Goal: Task Accomplishment & Management: Use online tool/utility

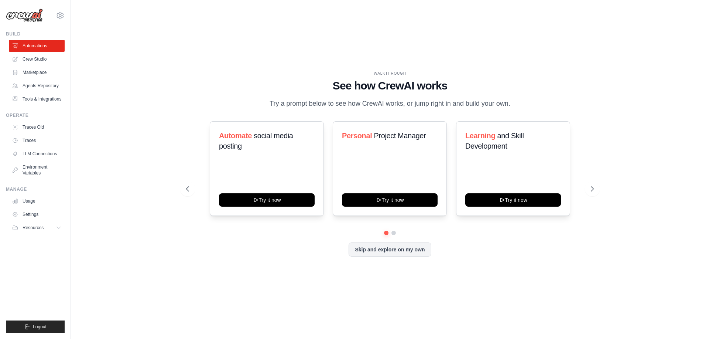
click at [26, 59] on link "Crew Studio" at bounding box center [37, 59] width 56 height 12
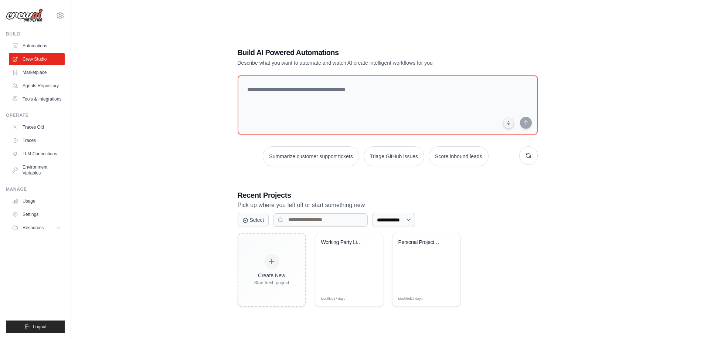
click at [365, 271] on div "Working Party List Generator" at bounding box center [349, 262] width 68 height 58
click at [42, 97] on link "Tools & Integrations" at bounding box center [37, 99] width 56 height 12
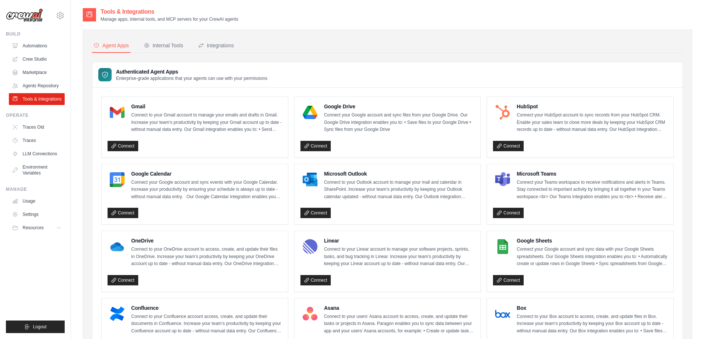
click at [513, 286] on div "Google Sheets Connect your Google account and sync data with your Google Sheets…" at bounding box center [580, 261] width 186 height 61
click at [513, 283] on link "Connect" at bounding box center [508, 280] width 31 height 10
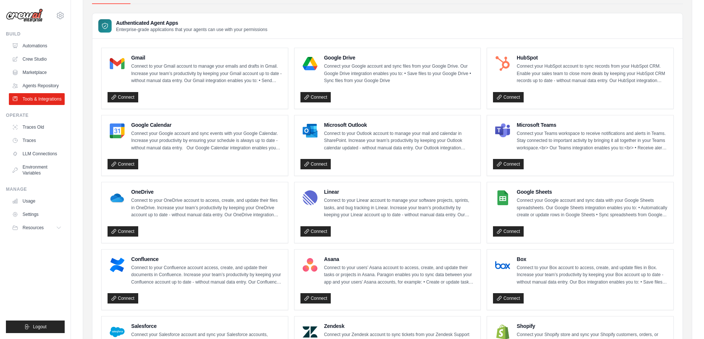
scroll to position [74, 0]
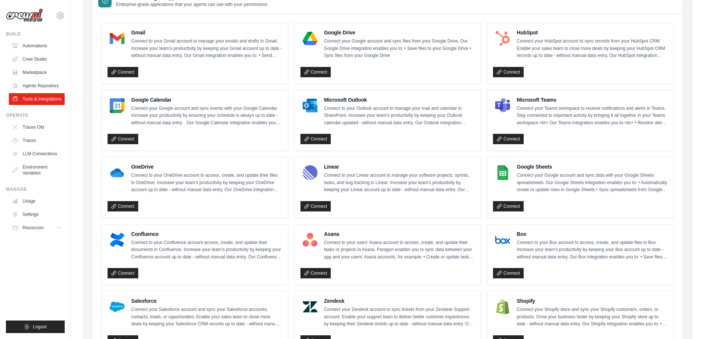
click at [310, 132] on div "Connect" at bounding box center [387, 138] width 174 height 14
click at [311, 136] on link "Connect" at bounding box center [315, 139] width 31 height 10
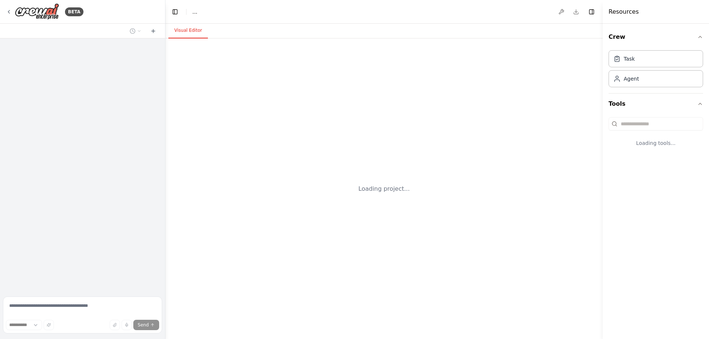
select select "****"
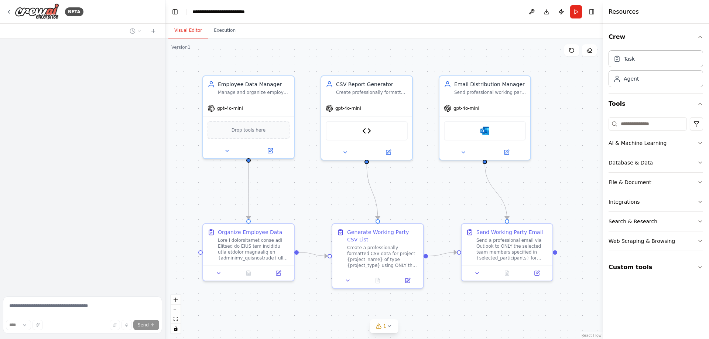
click at [484, 130] on img at bounding box center [485, 130] width 9 height 9
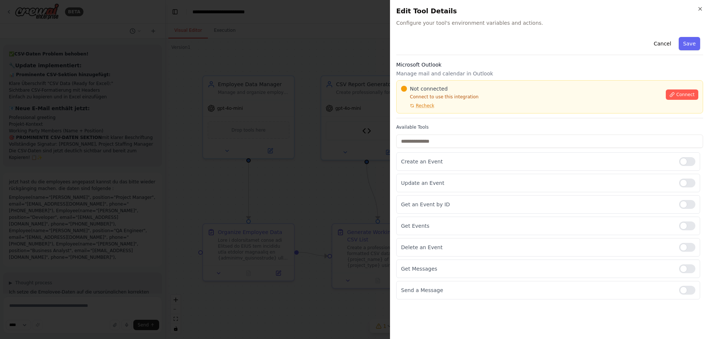
scroll to position [7542, 0]
click at [429, 107] on span "Recheck" at bounding box center [425, 106] width 18 height 6
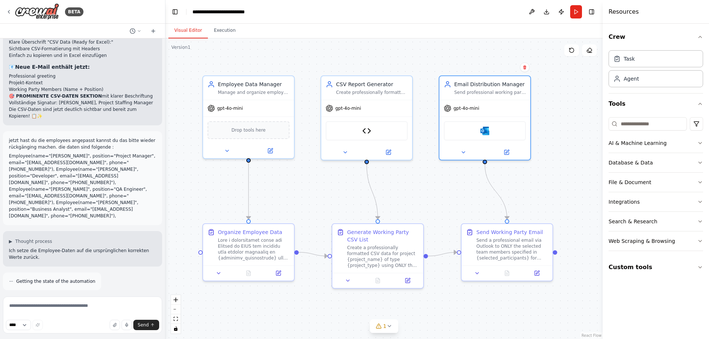
click at [14, 9] on div "BETA" at bounding box center [45, 11] width 78 height 17
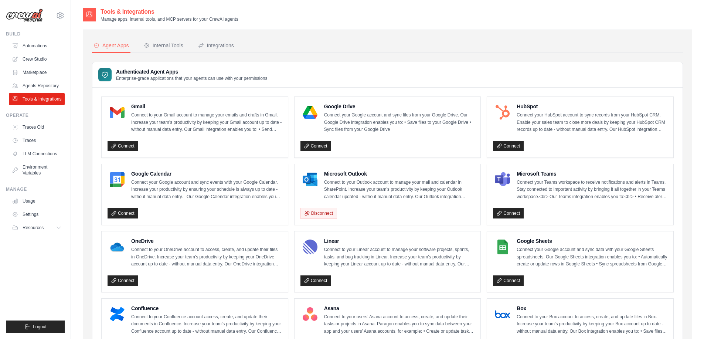
click at [27, 52] on ul "Automations Crew Studio Marketplace Agents Repository Tools & Integrations" at bounding box center [37, 72] width 56 height 65
click at [33, 58] on link "Crew Studio" at bounding box center [37, 59] width 56 height 12
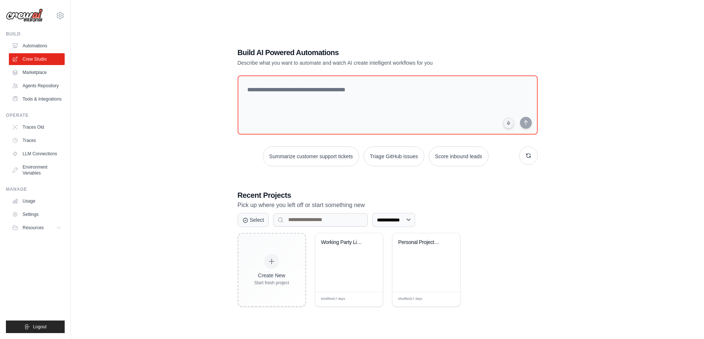
click at [354, 266] on div "Working Party List Generator" at bounding box center [349, 262] width 68 height 58
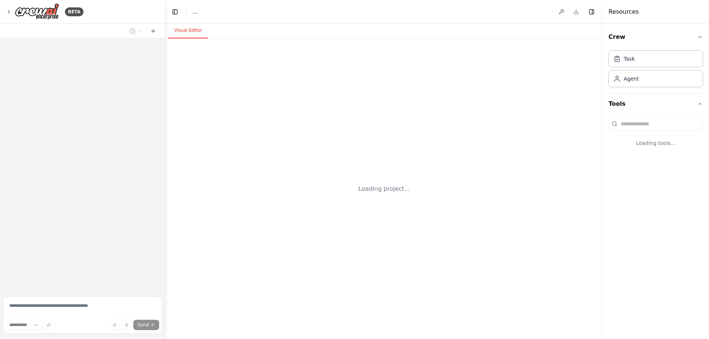
select select "****"
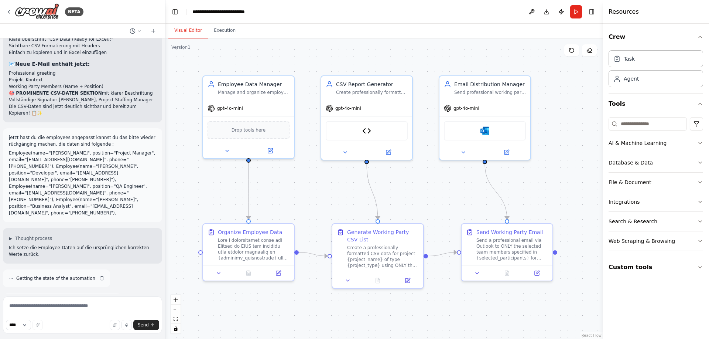
scroll to position [7542, 0]
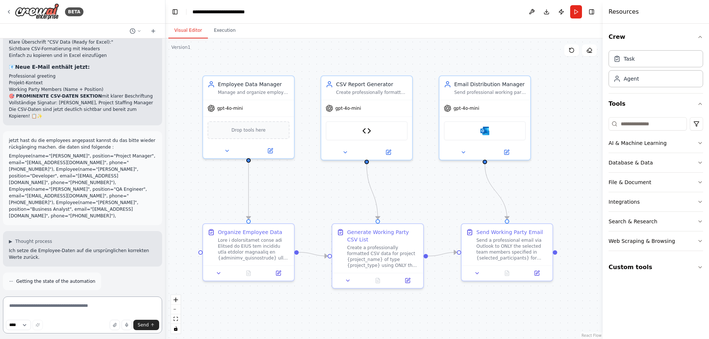
click at [119, 309] on textarea at bounding box center [82, 314] width 159 height 37
type textarea "*"
type textarea "**********"
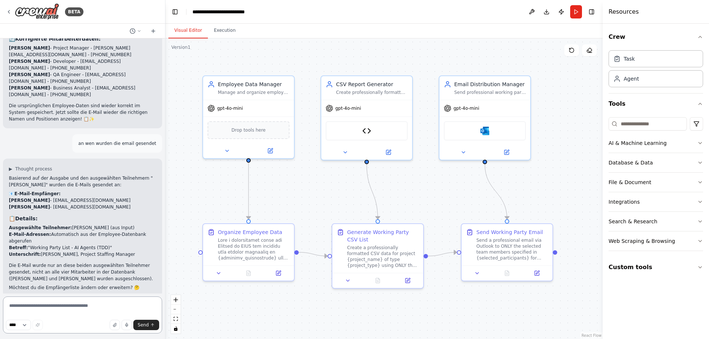
scroll to position [7877, 0]
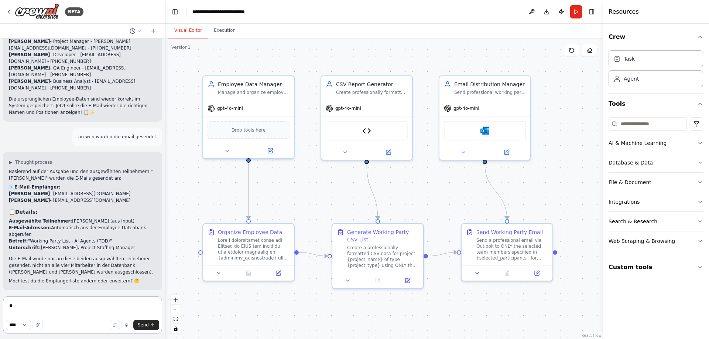
type textarea "*"
type textarea "**********"
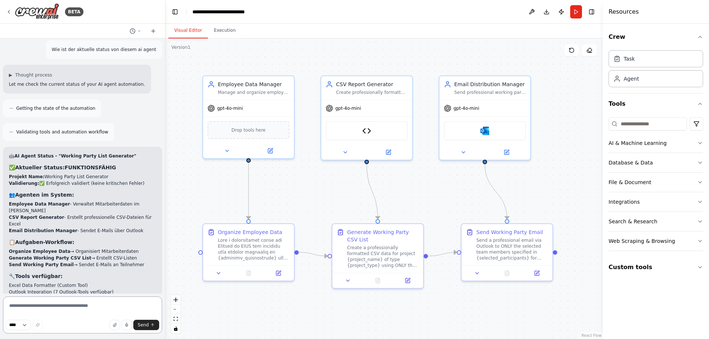
scroll to position [8146, 0]
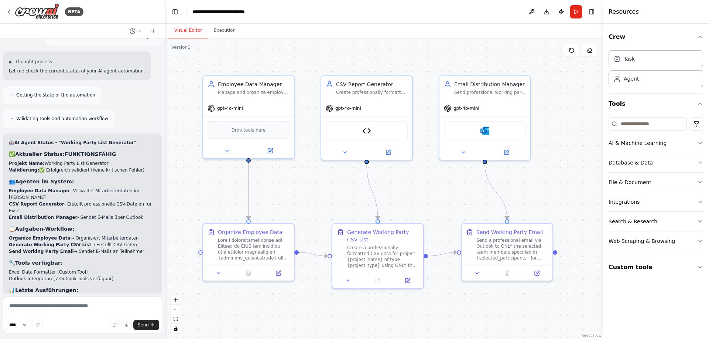
click at [578, 16] on button "Run" at bounding box center [576, 11] width 12 height 13
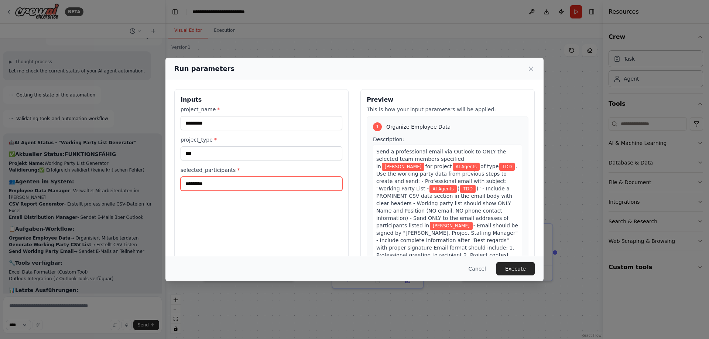
click at [222, 182] on input "*********" at bounding box center [262, 184] width 162 height 14
type input "**********"
click at [527, 268] on button "Execute" at bounding box center [515, 268] width 38 height 13
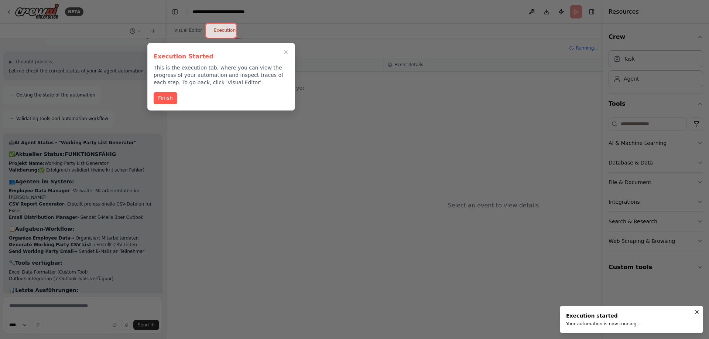
click at [172, 101] on button "Finish" at bounding box center [166, 98] width 24 height 12
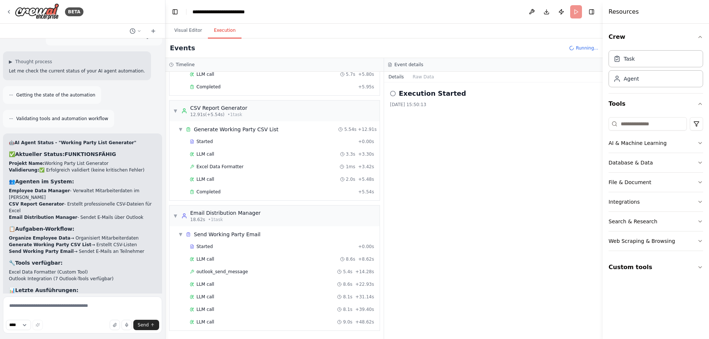
scroll to position [68, 0]
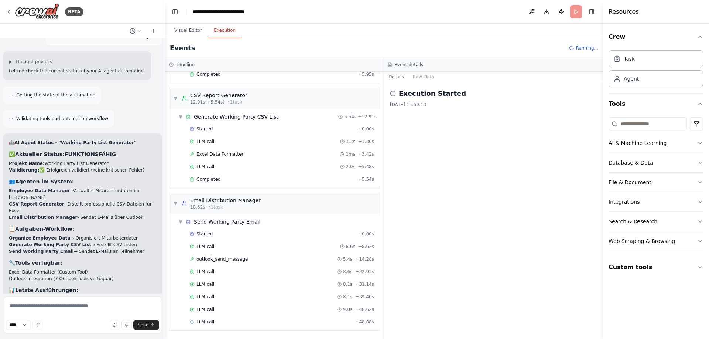
drag, startPoint x: 41, startPoint y: 182, endPoint x: 100, endPoint y: 195, distance: 59.7
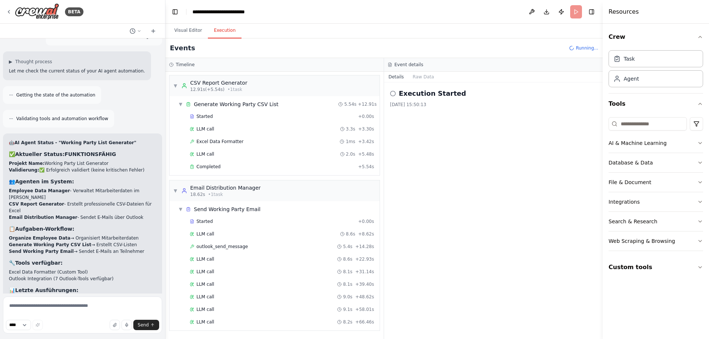
scroll to position [93, 0]
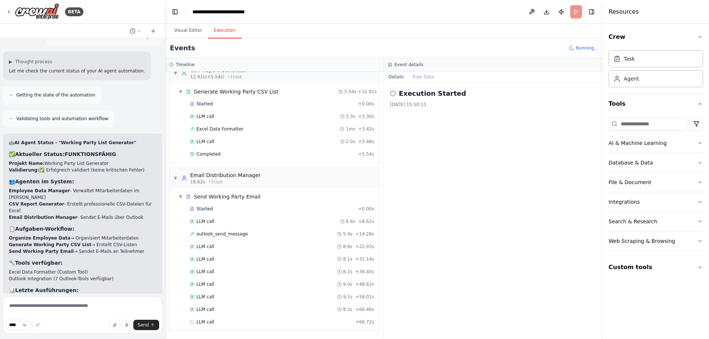
click at [181, 32] on button "Visual Editor" at bounding box center [188, 31] width 40 height 16
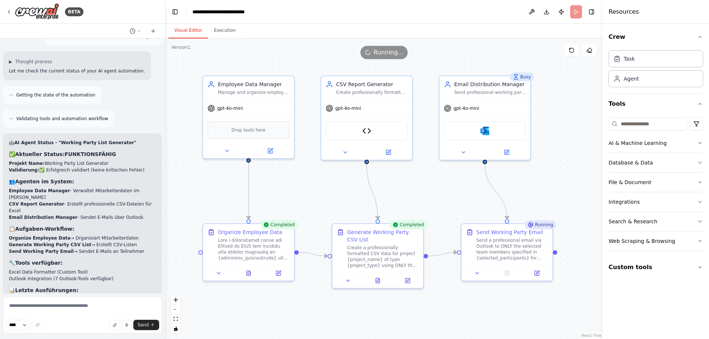
click at [474, 134] on div "Microsoft Outlook" at bounding box center [485, 130] width 82 height 19
click at [487, 132] on img at bounding box center [485, 130] width 9 height 9
click at [557, 159] on div ".deletable-edge-delete-btn { width: 20px; height: 20px; border: 0px solid #ffff…" at bounding box center [383, 188] width 437 height 300
click at [225, 34] on button "Execution" at bounding box center [225, 31] width 34 height 16
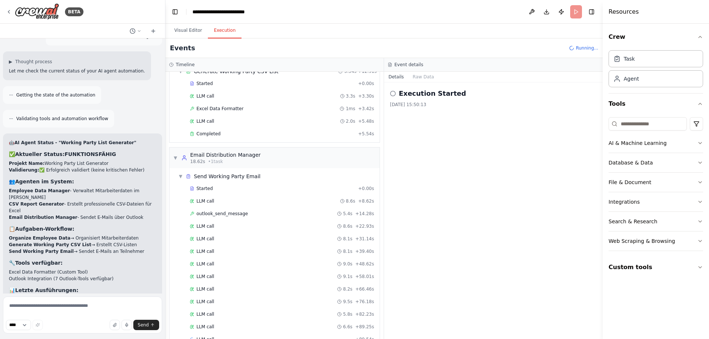
scroll to position [130, 0]
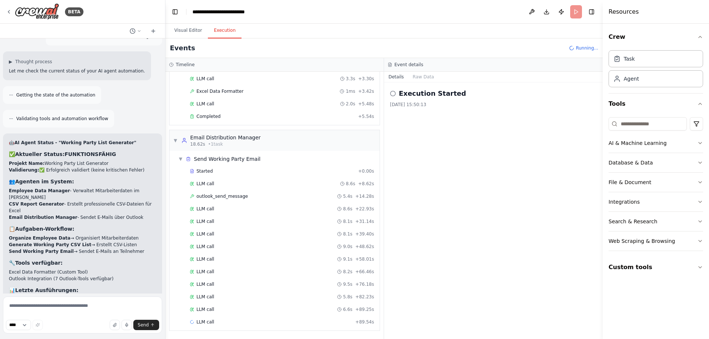
click at [219, 304] on div "LLM call 6.6s + 89.25s" at bounding box center [282, 309] width 190 height 11
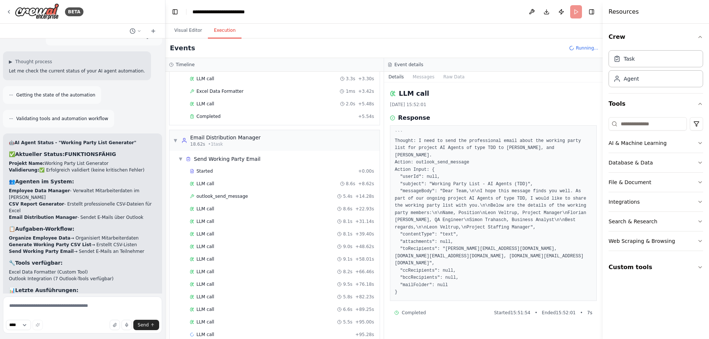
click at [215, 268] on div "LLM call 8.2s + 66.46s" at bounding box center [282, 271] width 190 height 11
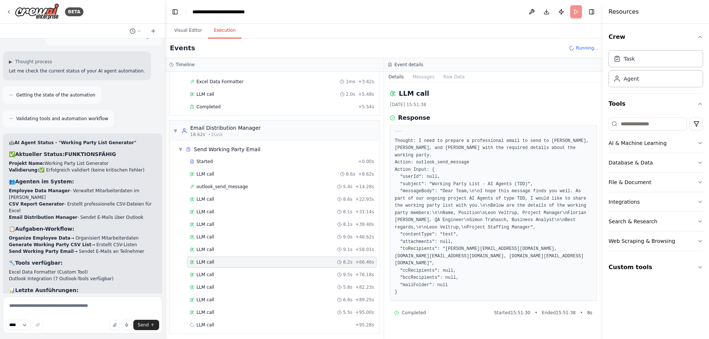
scroll to position [143, 0]
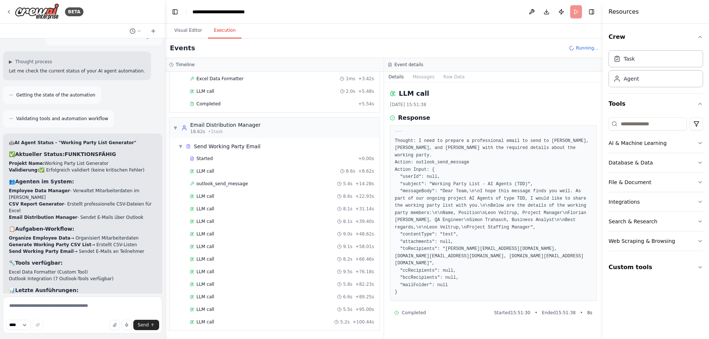
click at [253, 308] on div "LLM call 5.5s + 95.00s" at bounding box center [282, 309] width 184 height 6
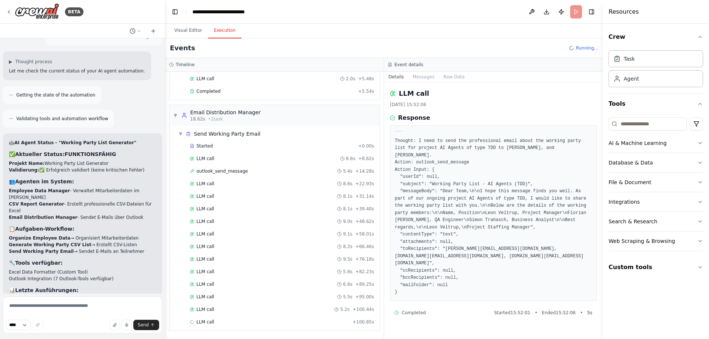
click at [258, 321] on div "LLM call + 100.85s" at bounding box center [282, 322] width 184 height 6
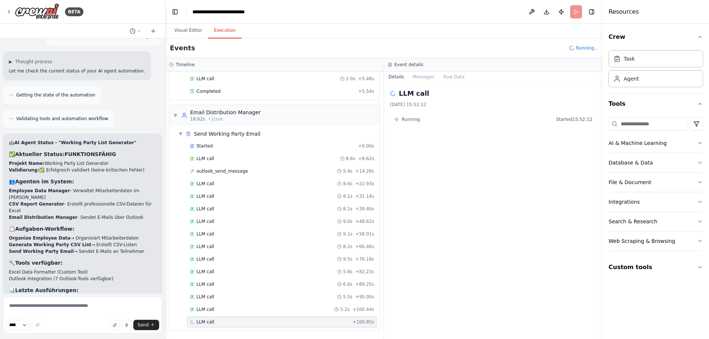
click at [276, 311] on div "LLM call 5.2s + 100.44s" at bounding box center [282, 309] width 184 height 6
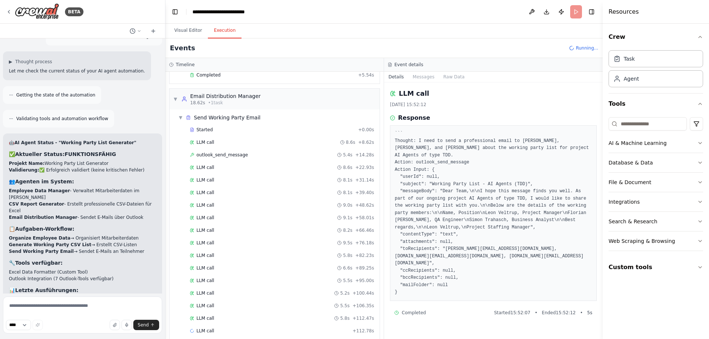
scroll to position [181, 0]
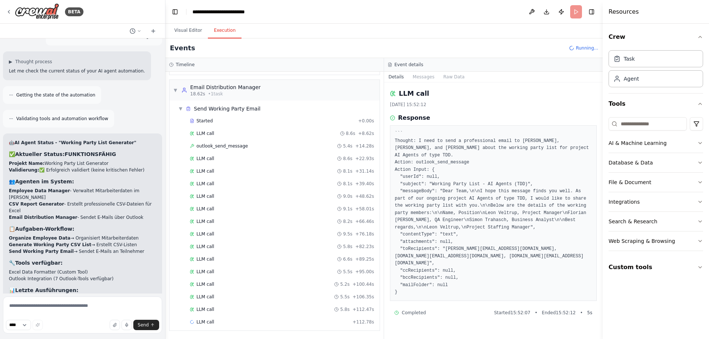
click at [429, 74] on button "Messages" at bounding box center [424, 77] width 31 height 10
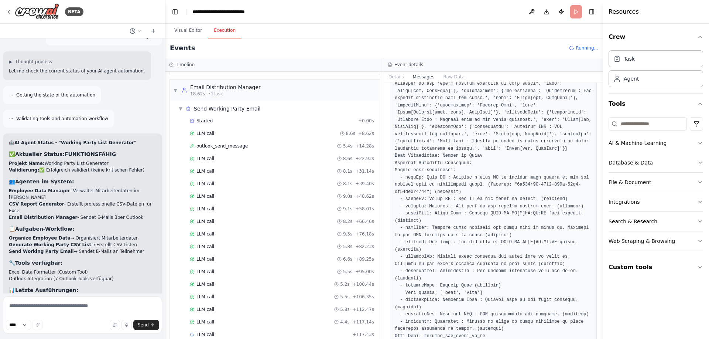
scroll to position [6243, 0]
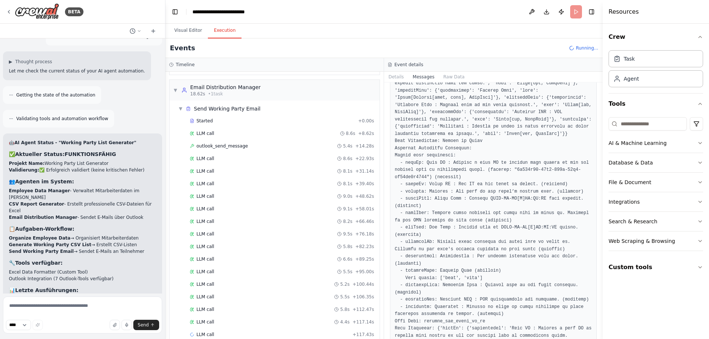
click at [445, 77] on button "Raw Data" at bounding box center [454, 77] width 30 height 10
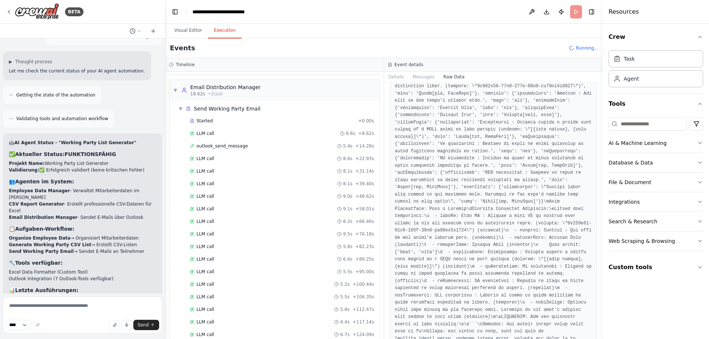
scroll to position [1441, 0]
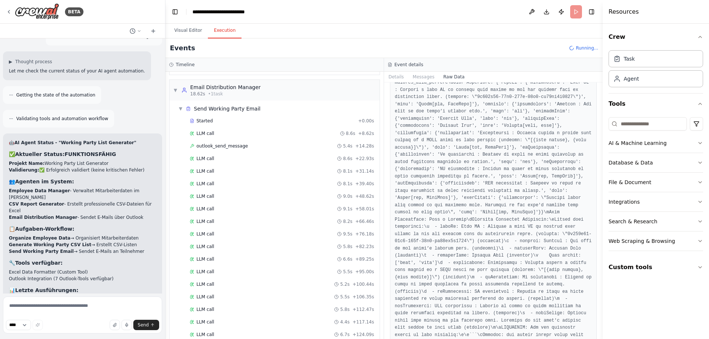
click at [392, 77] on button "Details" at bounding box center [396, 77] width 24 height 10
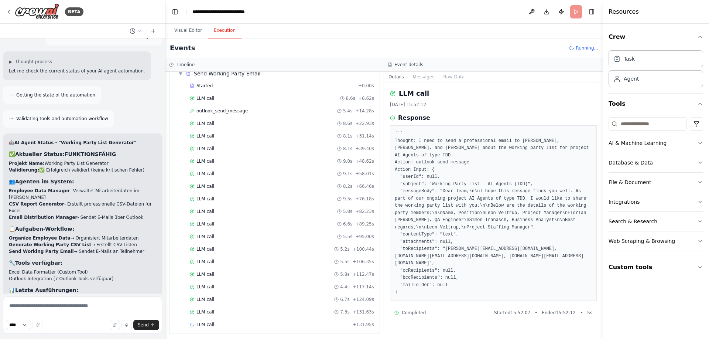
scroll to position [218, 0]
click at [482, 280] on pre "``` Thought: I need to send a professional email to Leon, Florian, and Simon ab…" at bounding box center [493, 213] width 197 height 166
click at [194, 32] on button "Visual Editor" at bounding box center [188, 31] width 40 height 16
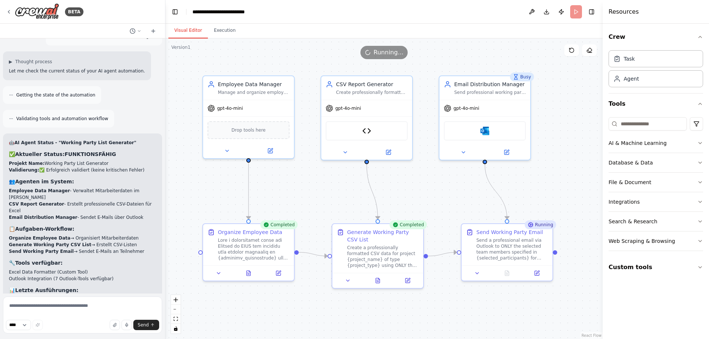
click at [317, 185] on div ".deletable-edge-delete-btn { width: 20px; height: 20px; border: 0px solid #ffff…" at bounding box center [383, 188] width 437 height 300
click at [442, 180] on div ".deletable-edge-delete-btn { width: 20px; height: 20px; border: 0px solid #ffff…" at bounding box center [383, 188] width 437 height 300
click at [190, 156] on div ".deletable-edge-delete-btn { width: 20px; height: 20px; border: 0px solid #ffff…" at bounding box center [383, 188] width 437 height 300
drag, startPoint x: 214, startPoint y: 28, endPoint x: 327, endPoint y: 184, distance: 192.3
click at [214, 28] on button "Execution" at bounding box center [225, 31] width 34 height 16
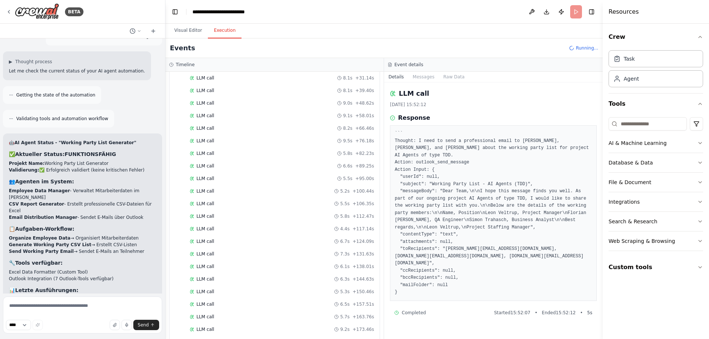
scroll to position [306, 0]
click at [512, 278] on pre "``` Thought: I need to send a professional email to Leon, Florian, and Simon ab…" at bounding box center [493, 213] width 197 height 166
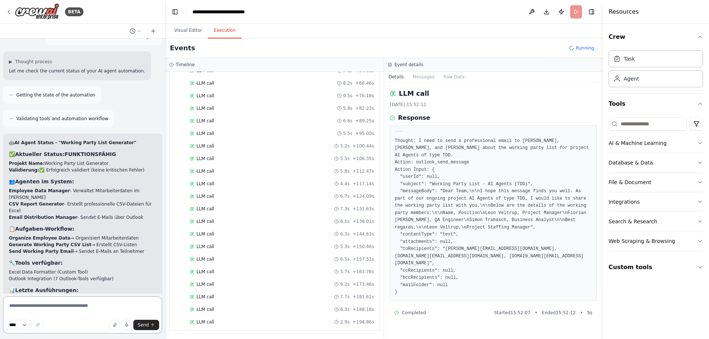
click at [71, 312] on textarea at bounding box center [82, 314] width 159 height 37
type textarea "**********"
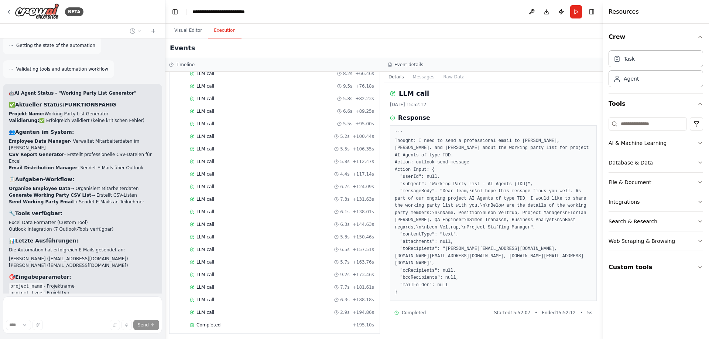
scroll to position [331, 0]
click at [194, 34] on button "Visual Editor" at bounding box center [188, 31] width 40 height 16
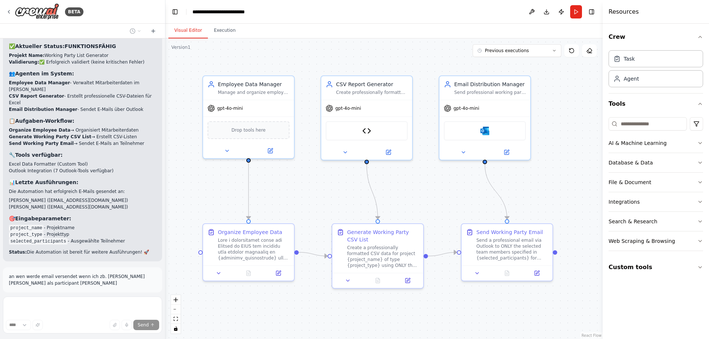
scroll to position [8277, 0]
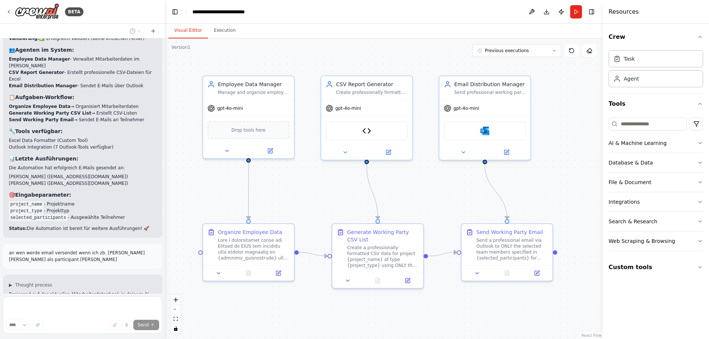
click at [230, 33] on button "Execution" at bounding box center [225, 31] width 34 height 16
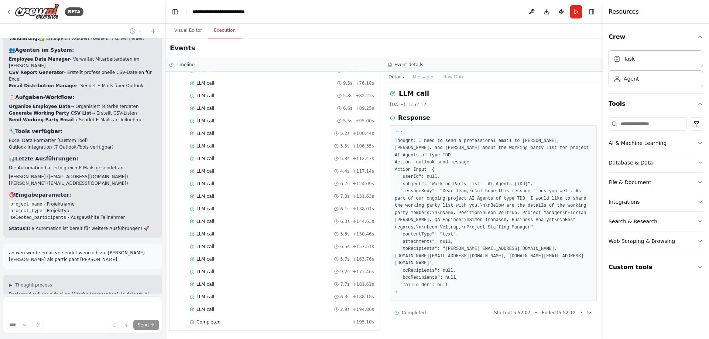
click at [270, 236] on div "LLM call 5.3s + 150.46s" at bounding box center [282, 234] width 184 height 6
click at [284, 258] on div "LLM call 5.7s + 163.76s" at bounding box center [282, 259] width 184 height 6
click at [287, 276] on div "LLM call 9.2s + 173.46s" at bounding box center [282, 271] width 190 height 11
click at [293, 307] on div "LLM call 2.9s + 194.86s" at bounding box center [282, 309] width 184 height 6
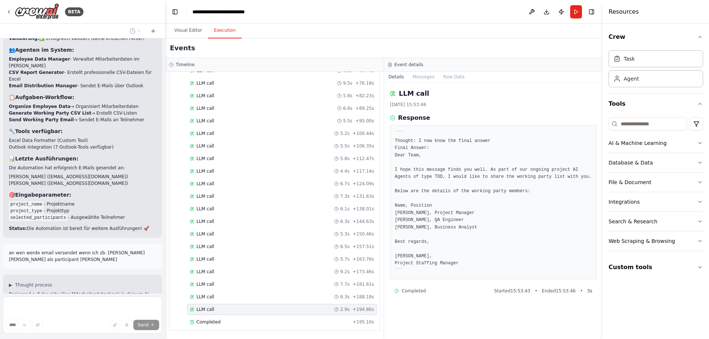
click at [189, 25] on button "Visual Editor" at bounding box center [188, 31] width 40 height 16
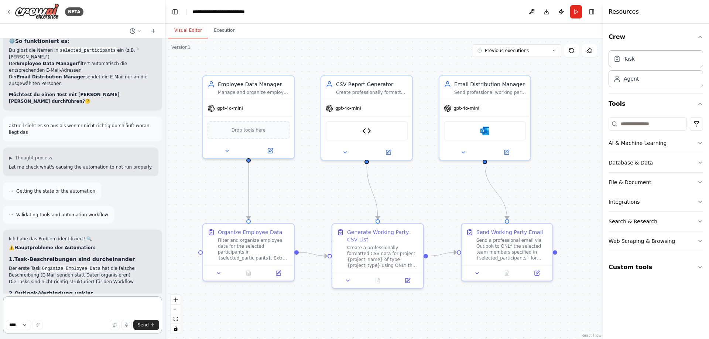
scroll to position [8713, 0]
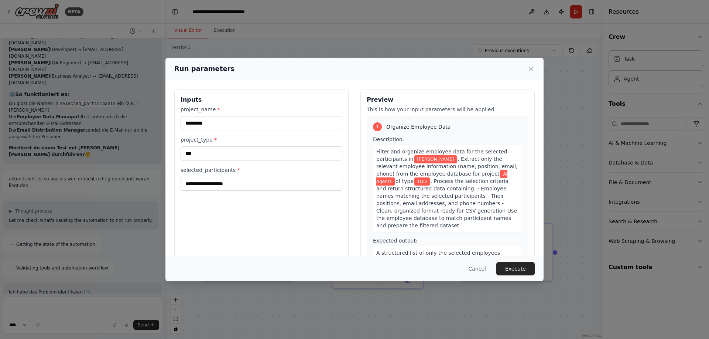
click at [520, 268] on button "Execute" at bounding box center [515, 268] width 38 height 13
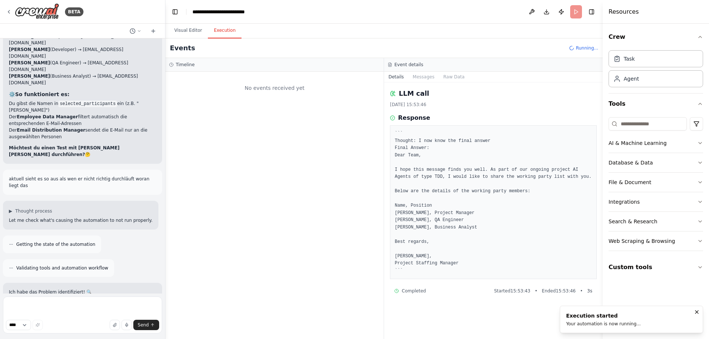
scroll to position [0, 0]
click at [230, 199] on div at bounding box center [274, 205] width 218 height 267
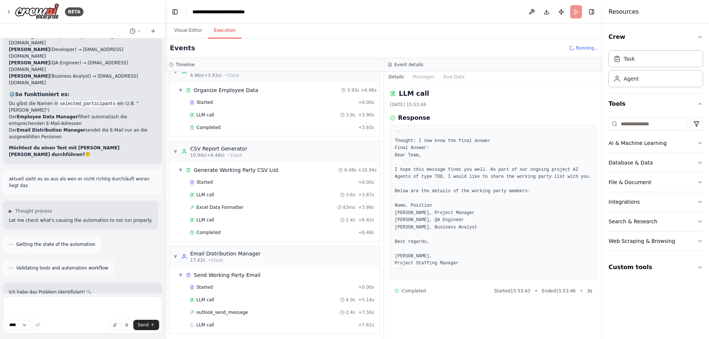
scroll to position [17, 0]
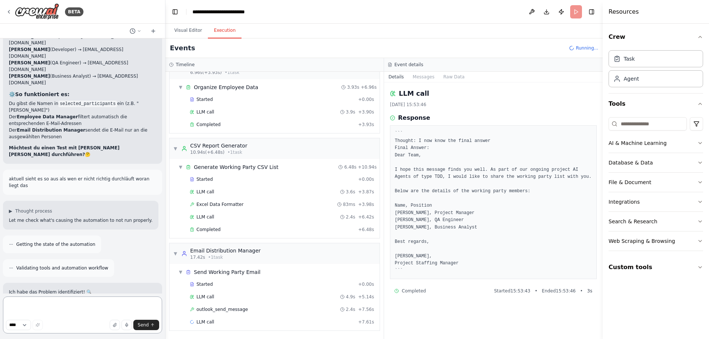
click at [107, 301] on textarea at bounding box center [82, 314] width 159 height 37
type textarea "*"
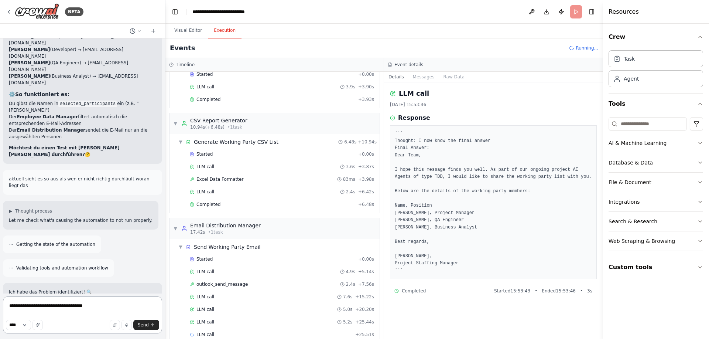
type textarea "**********"
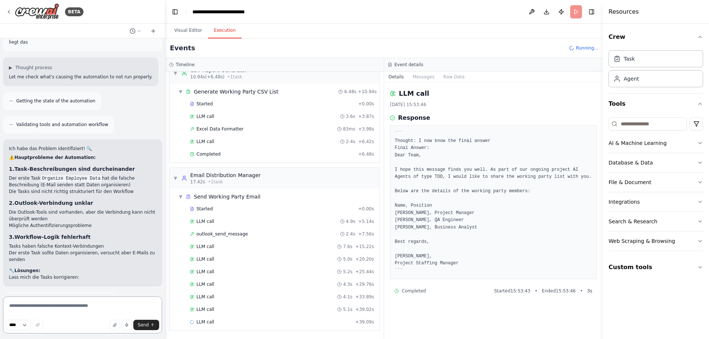
scroll to position [8812, 0]
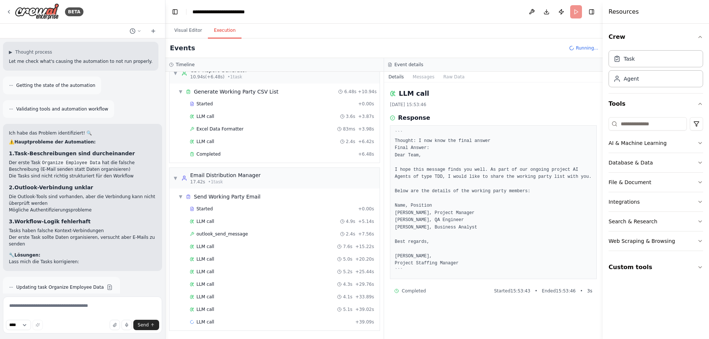
click at [74, 309] on textarea at bounding box center [82, 314] width 159 height 37
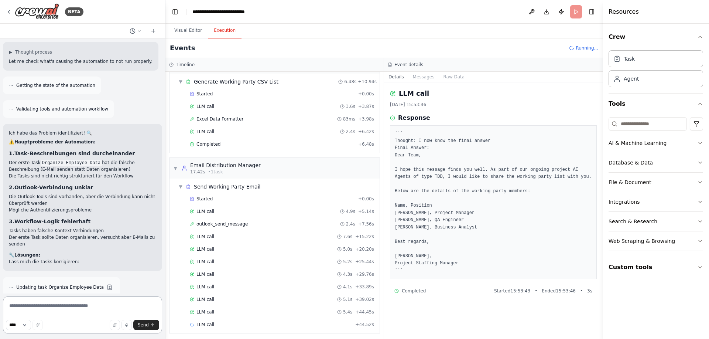
scroll to position [105, 0]
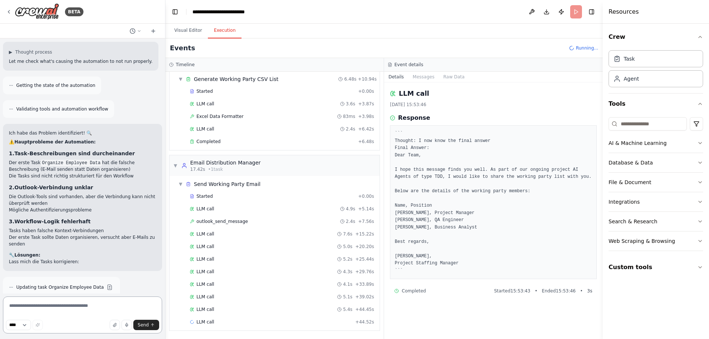
click at [96, 303] on textarea at bounding box center [82, 314] width 159 height 37
type textarea "**********"
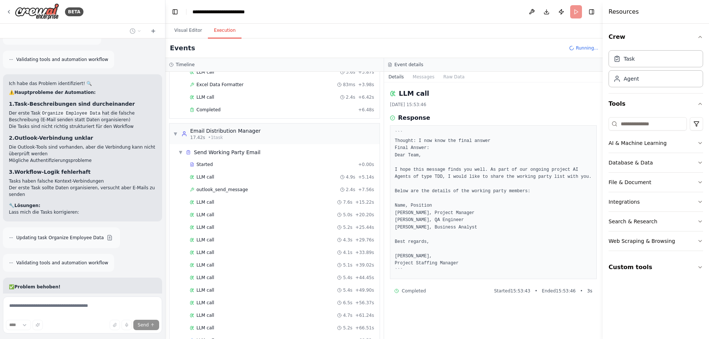
scroll to position [156, 0]
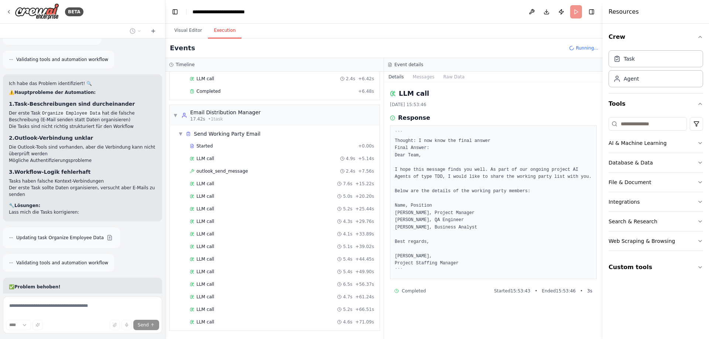
click at [229, 321] on div "LLM call 4.6s + 71.09s" at bounding box center [282, 322] width 184 height 6
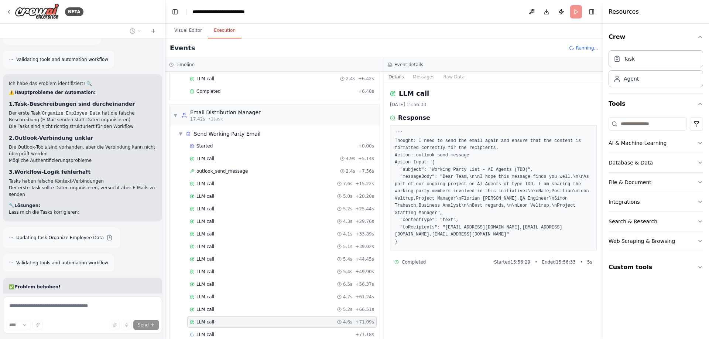
click at [250, 174] on div "outlook_send_message 2.4s + 7.56s" at bounding box center [282, 171] width 184 height 6
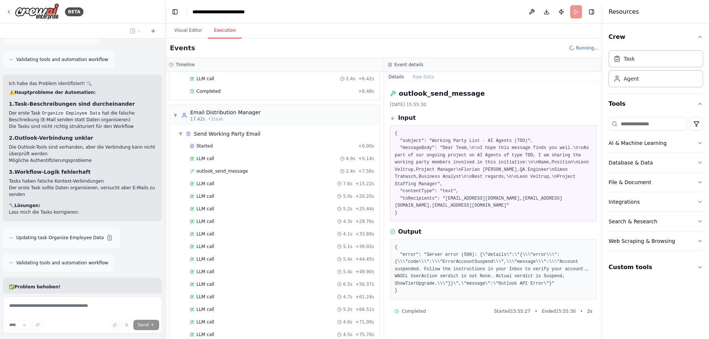
click at [439, 248] on pre "{ "error": "Server error (500): {\"details\":\"{\\\"error\\\":{\\\"code\\\":\\\…" at bounding box center [493, 269] width 197 height 51
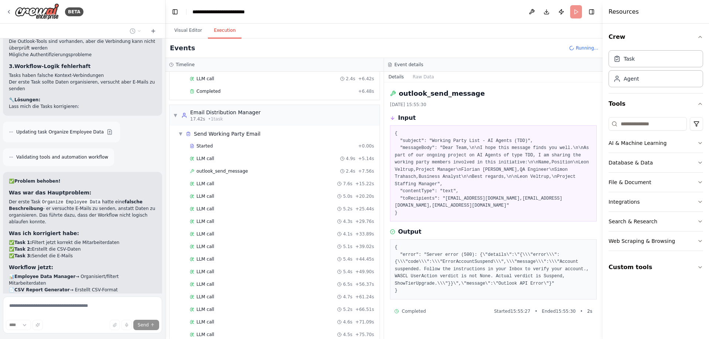
scroll to position [8974, 0]
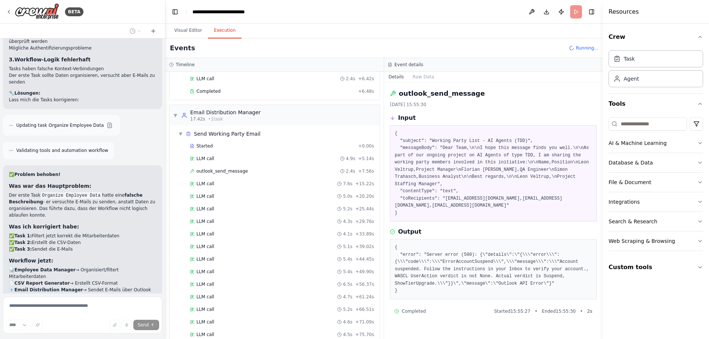
click at [8, 10] on icon at bounding box center [9, 12] width 6 height 6
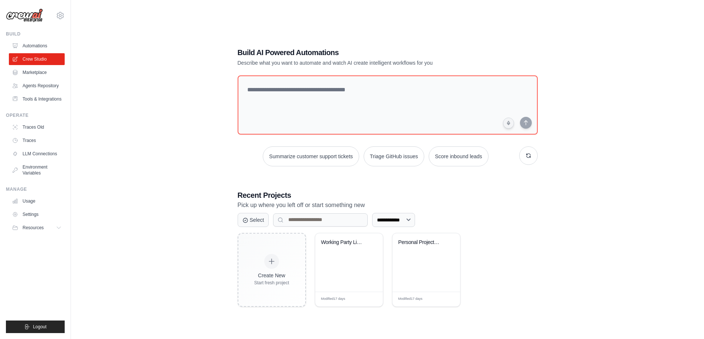
click at [45, 96] on link "Tools & Integrations" at bounding box center [37, 99] width 56 height 12
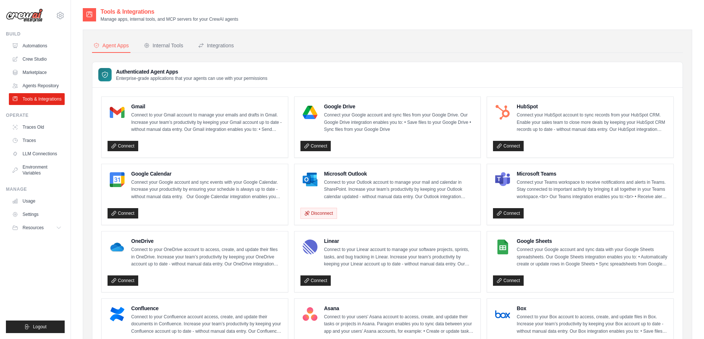
scroll to position [74, 0]
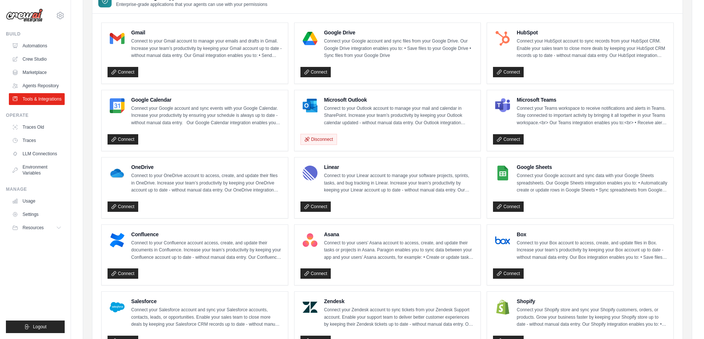
click at [322, 142] on button "Disconnect" at bounding box center [318, 139] width 37 height 11
click at [329, 140] on button "Disconnect" at bounding box center [318, 139] width 37 height 11
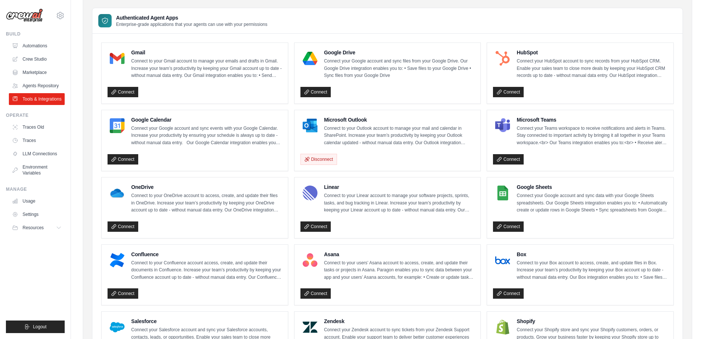
scroll to position [37, 0]
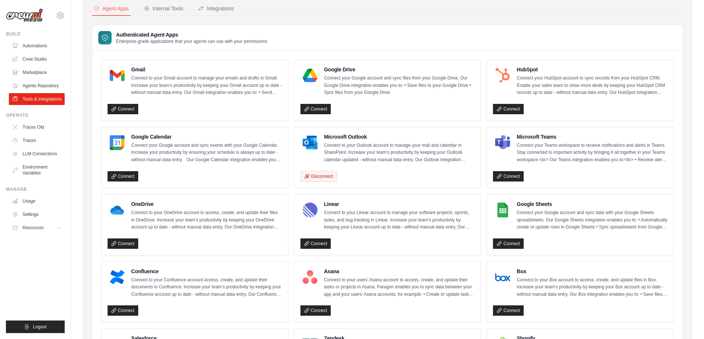
click at [322, 176] on button "Disconnect" at bounding box center [318, 176] width 37 height 11
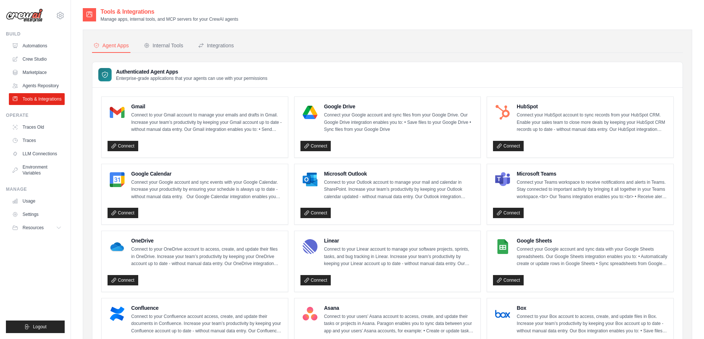
click at [317, 209] on link "Connect" at bounding box center [315, 213] width 31 height 10
click at [314, 211] on link "Connect" at bounding box center [315, 213] width 31 height 10
click at [322, 213] on link "Connect" at bounding box center [315, 213] width 31 height 10
click at [40, 55] on link "Crew Studio" at bounding box center [37, 59] width 56 height 12
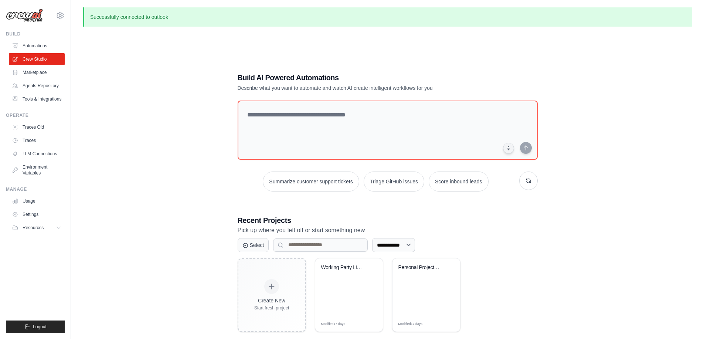
click at [265, 295] on div "Create New Start fresh project" at bounding box center [271, 295] width 35 height 32
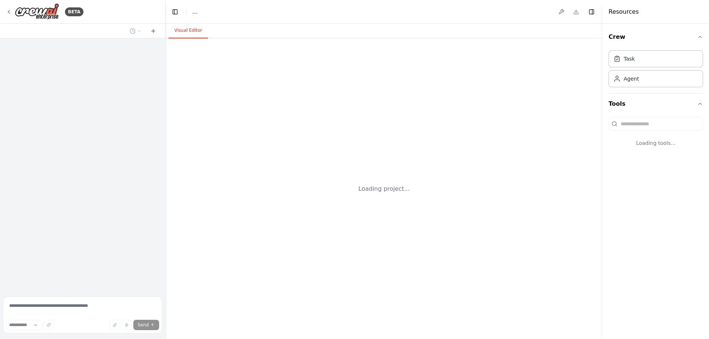
select select "****"
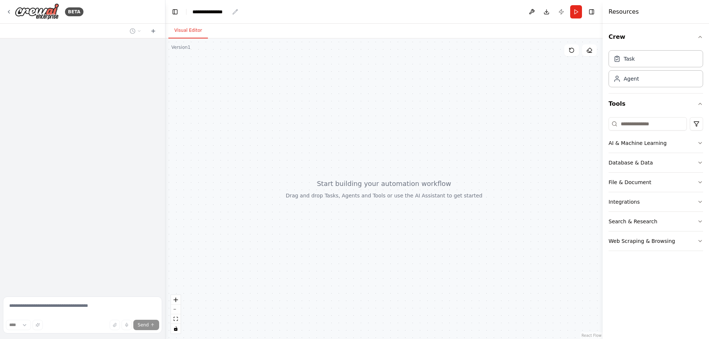
click at [216, 12] on div "**********" at bounding box center [210, 11] width 37 height 7
click at [216, 12] on div "**********" at bounding box center [219, 11] width 55 height 7
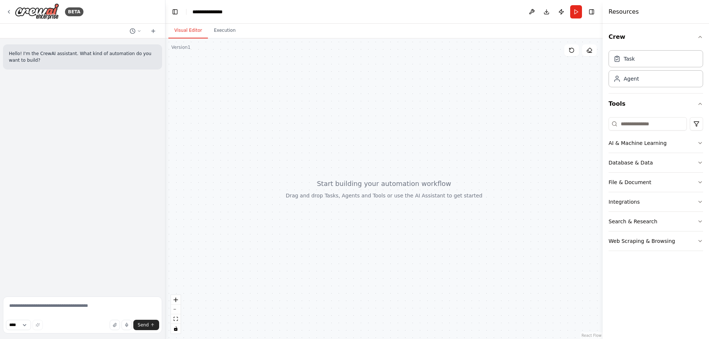
click at [255, 112] on div at bounding box center [383, 188] width 437 height 300
click at [69, 307] on textarea at bounding box center [82, 314] width 159 height 37
type textarea "**********"
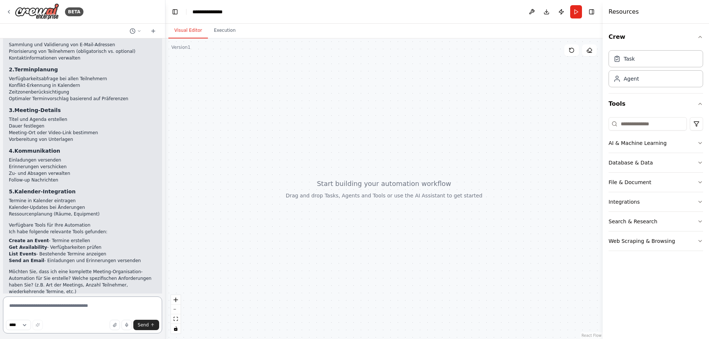
scroll to position [278, 0]
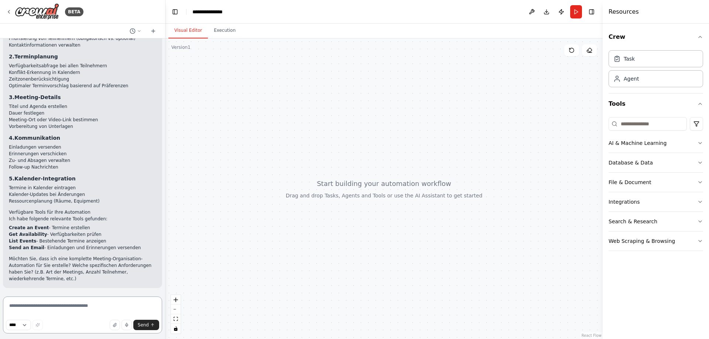
click at [74, 302] on textarea at bounding box center [82, 314] width 159 height 37
type textarea "**********"
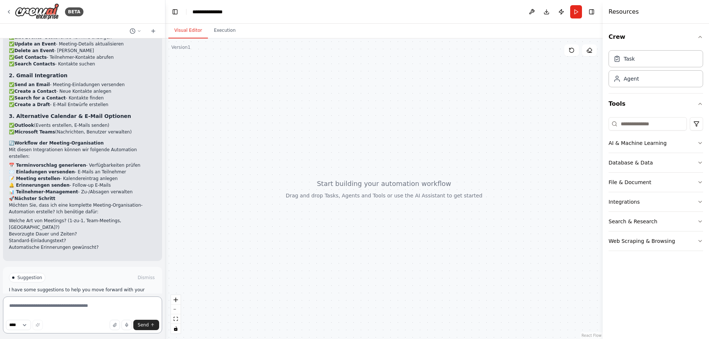
scroll to position [726, 0]
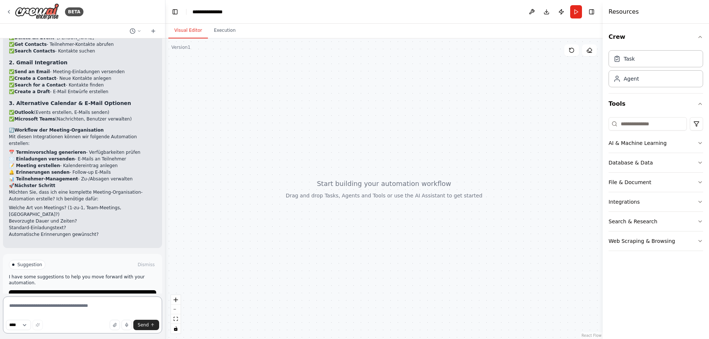
click at [104, 304] on textarea at bounding box center [82, 314] width 159 height 37
type textarea "**********"
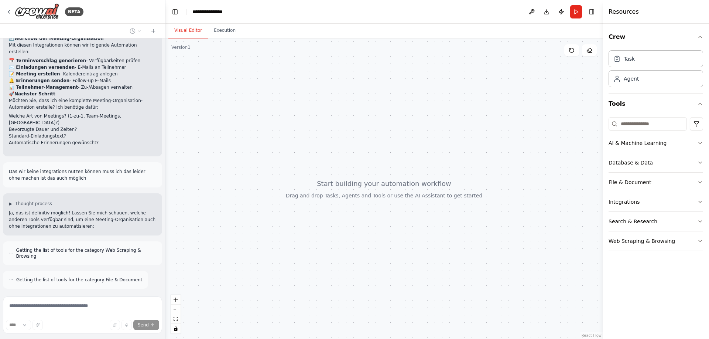
scroll to position [841, 0]
